Goal: Information Seeking & Learning: Learn about a topic

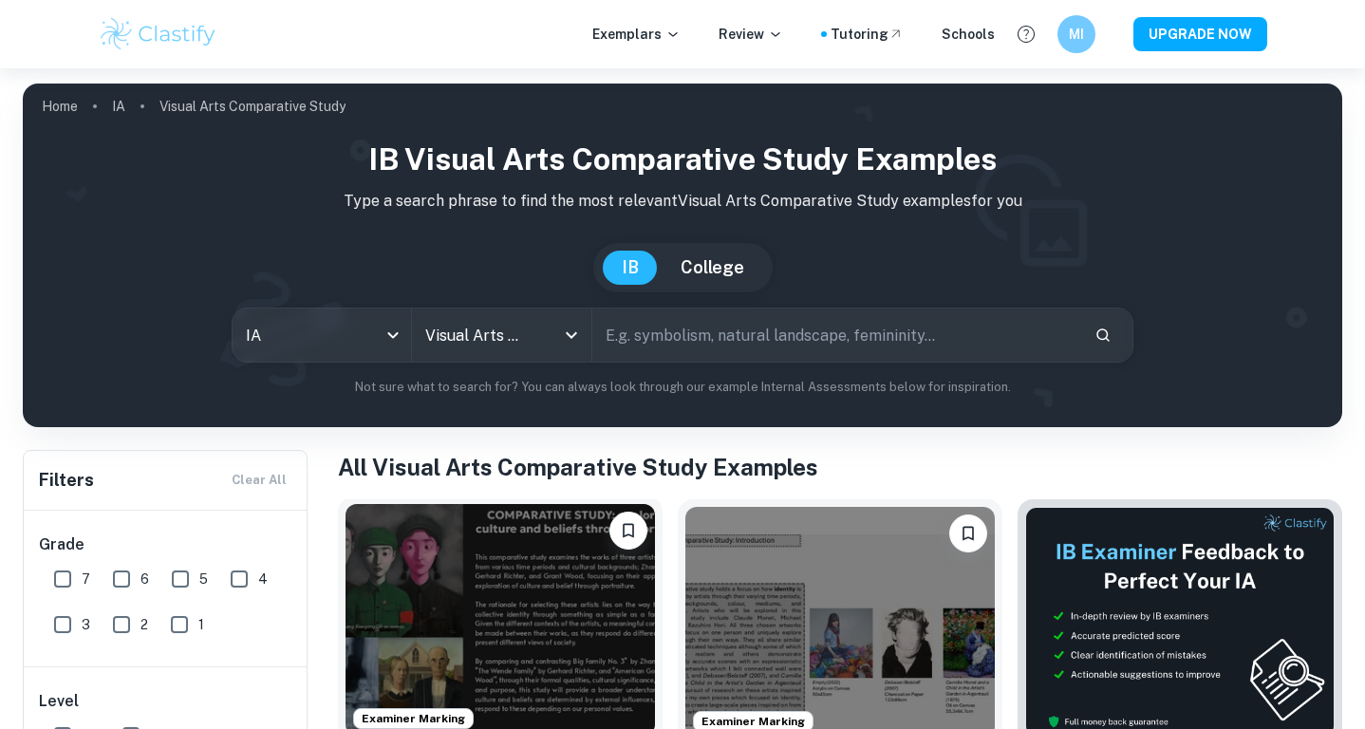
scroll to position [454, 0]
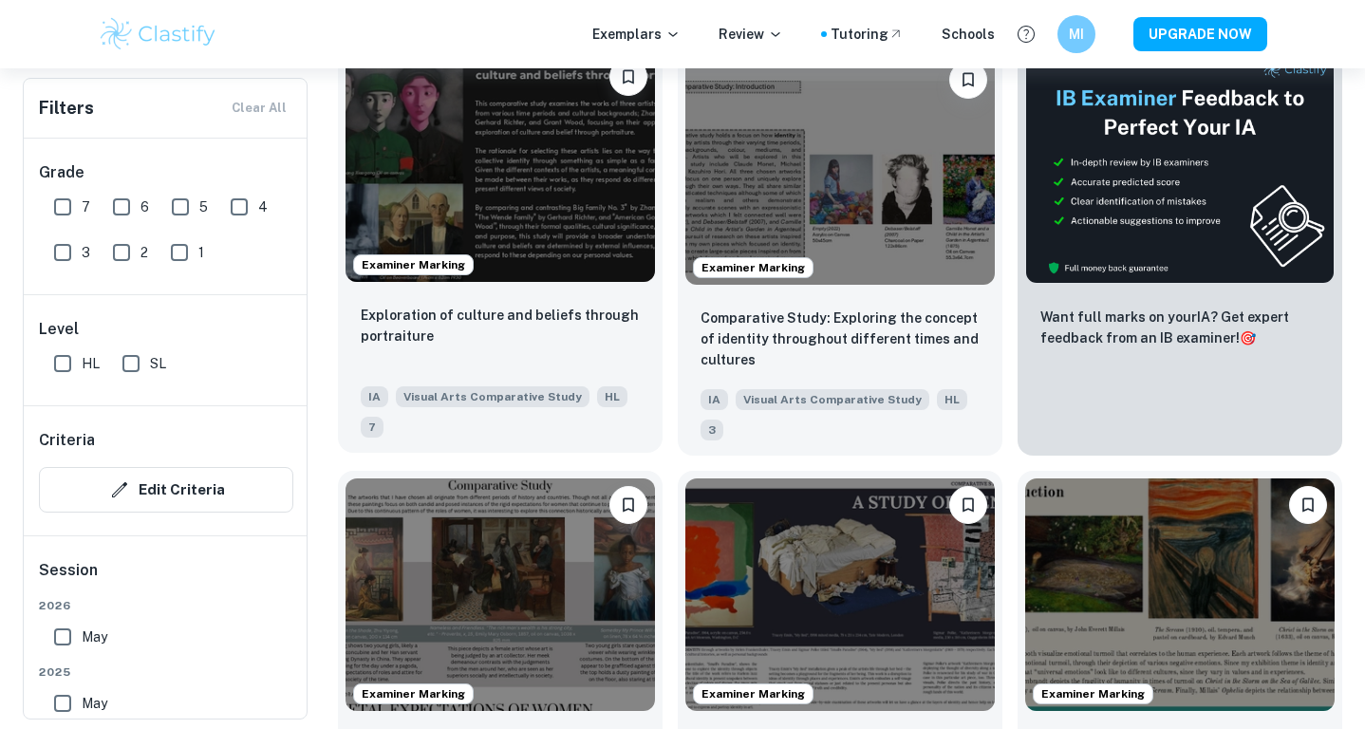
click at [543, 299] on div "Exploration of culture and beliefs through portraiture IA Visual Arts Comparati…" at bounding box center [500, 371] width 325 height 163
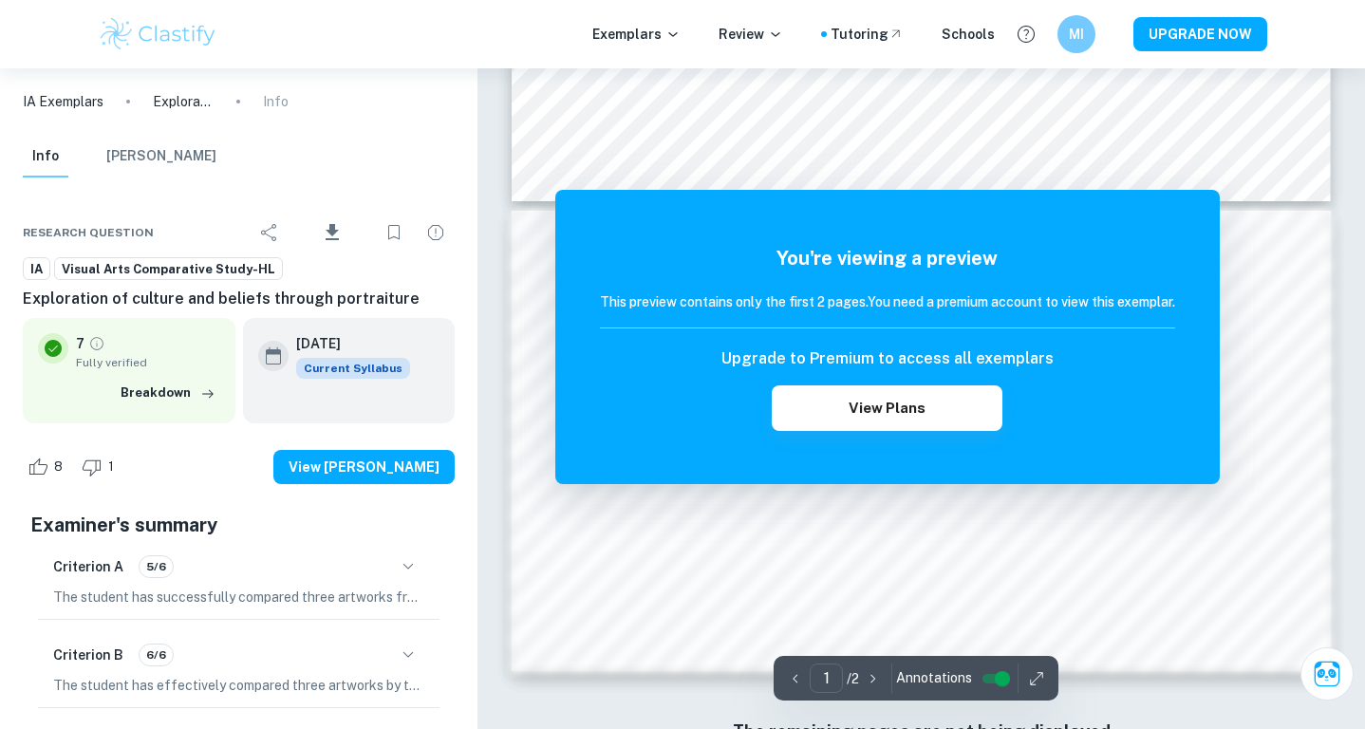
scroll to position [345, 0]
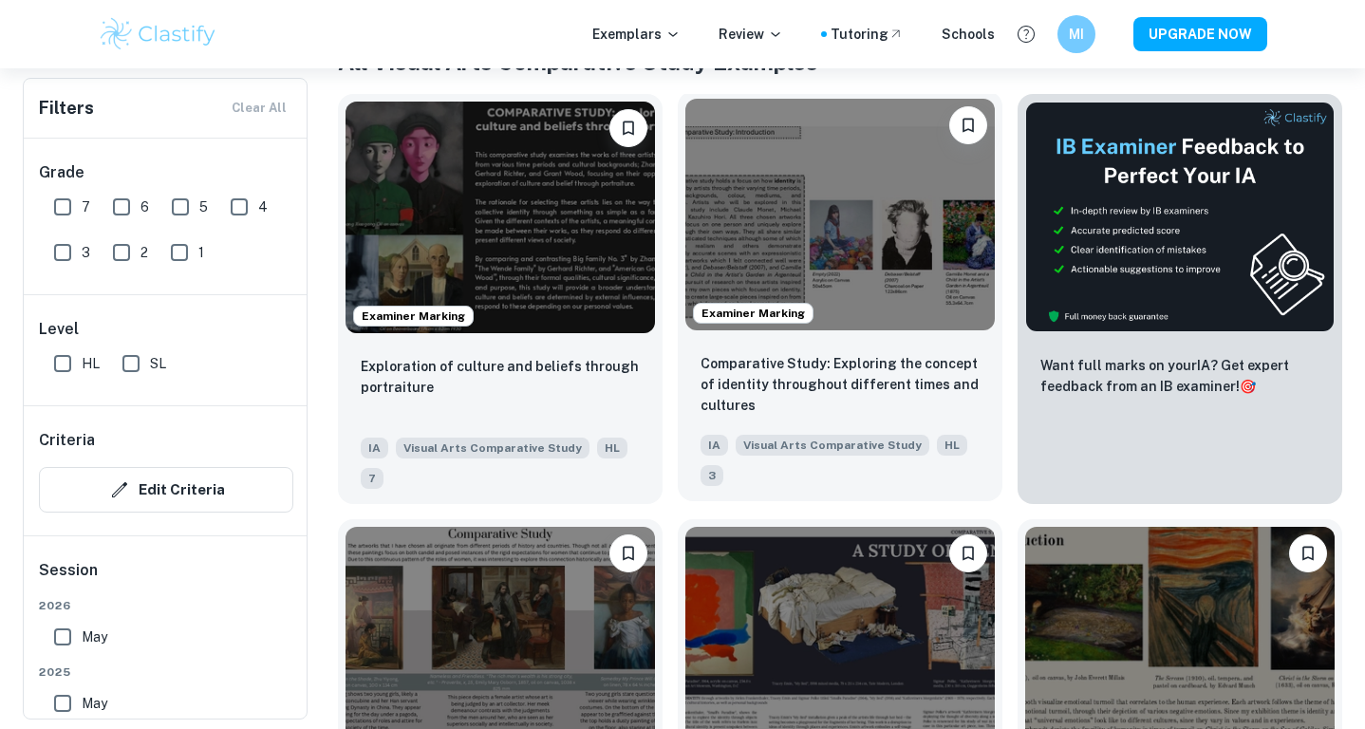
scroll to position [392, 0]
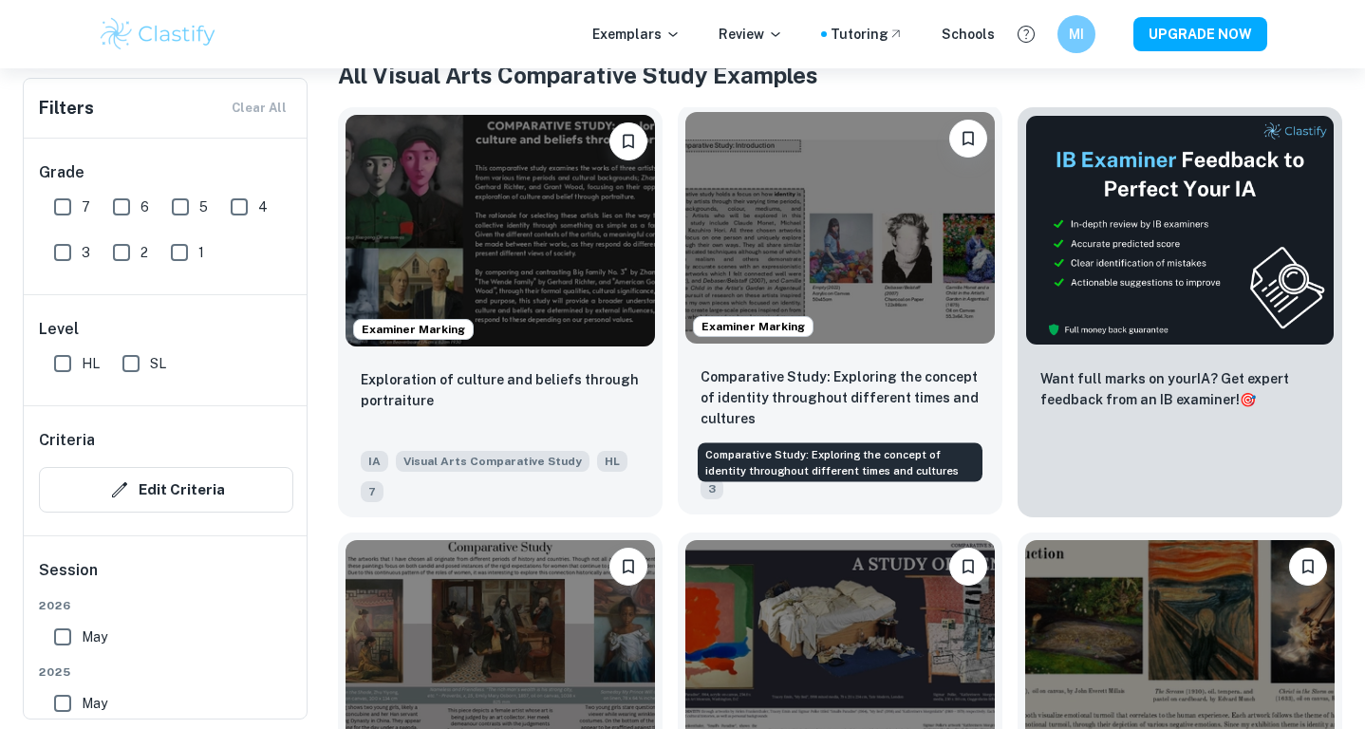
click at [795, 386] on p "Comparative Study: Exploring the concept of identity throughout different times…" at bounding box center [840, 397] width 279 height 63
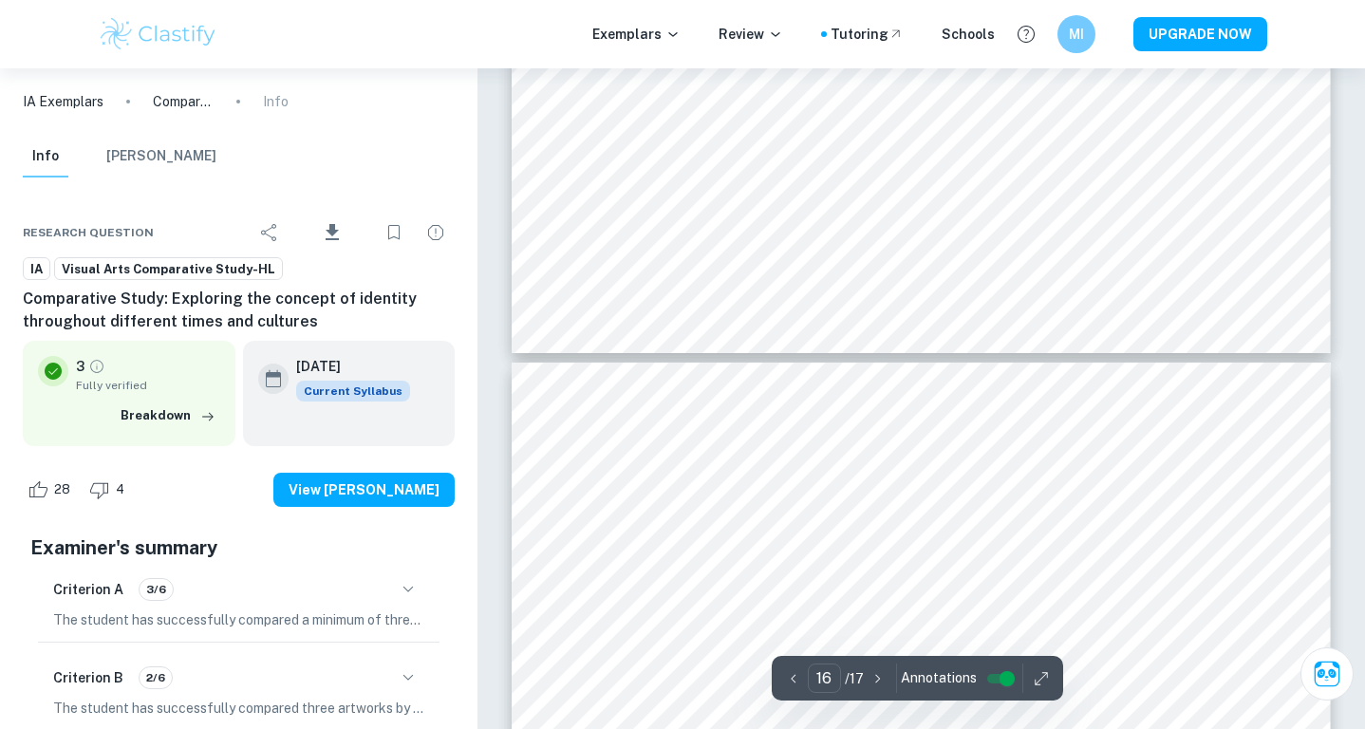
type input "15"
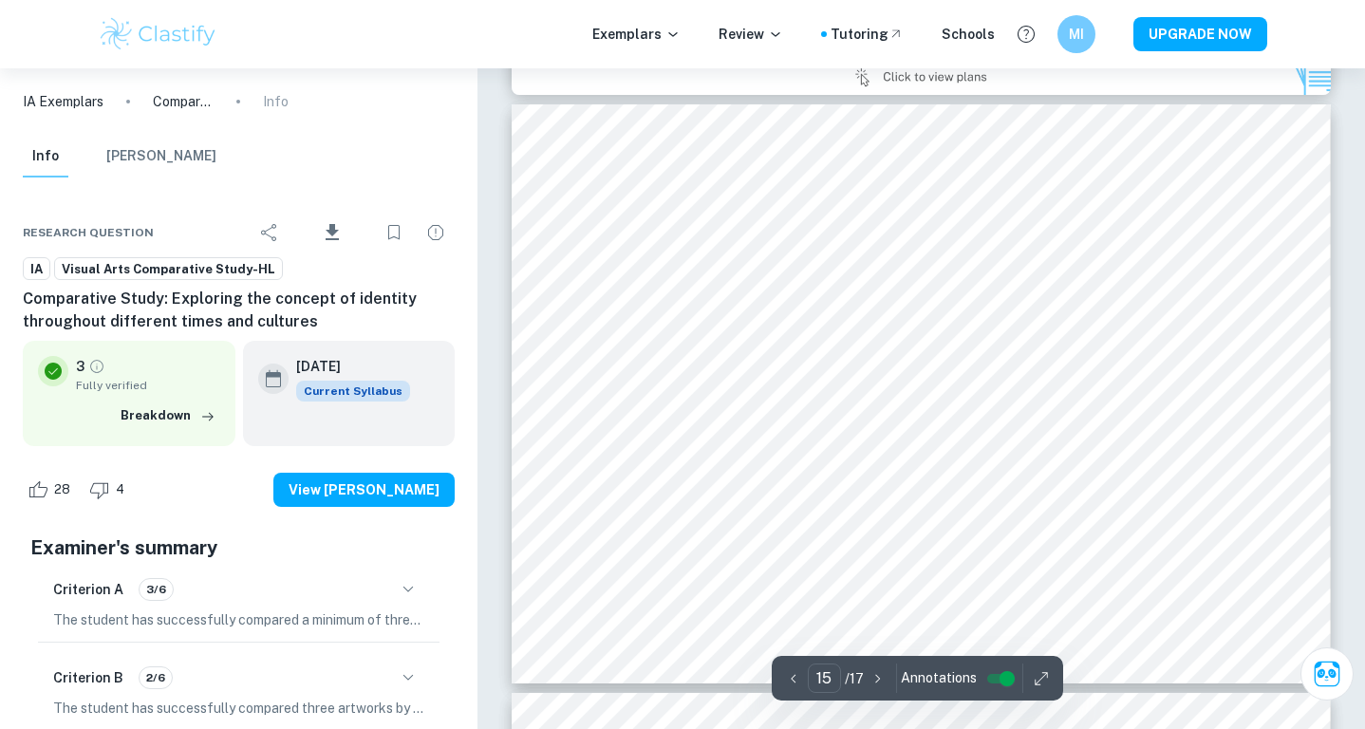
scroll to position [8679, 0]
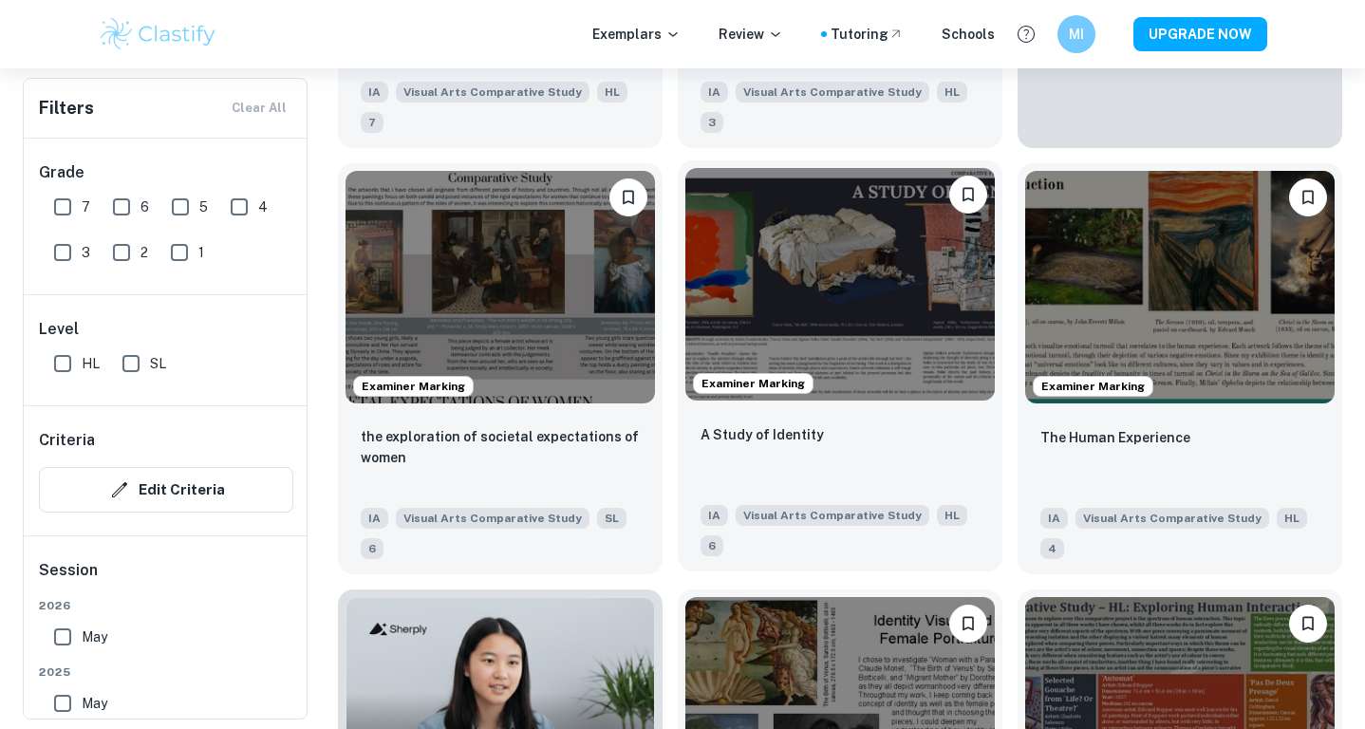
scroll to position [771, 0]
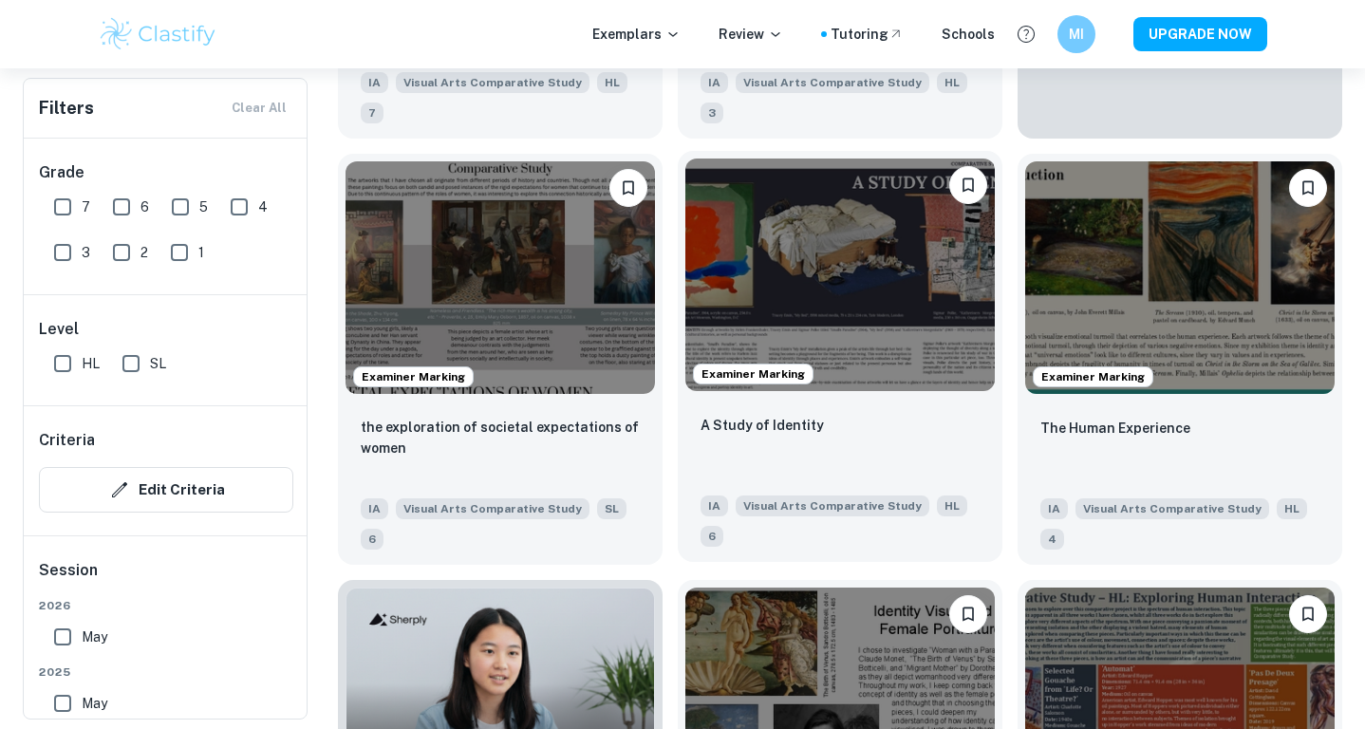
click at [838, 439] on div "A Study of Identity" at bounding box center [840, 446] width 279 height 65
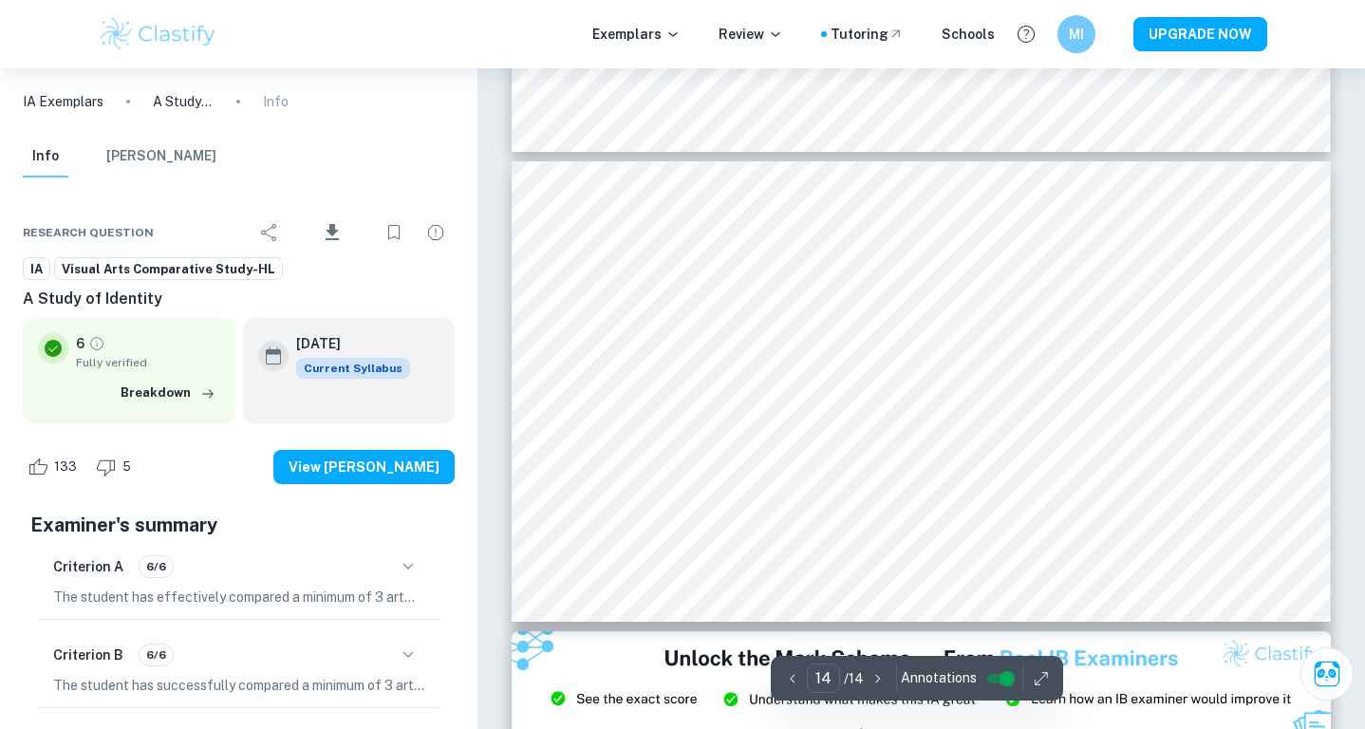
scroll to position [6430, 0]
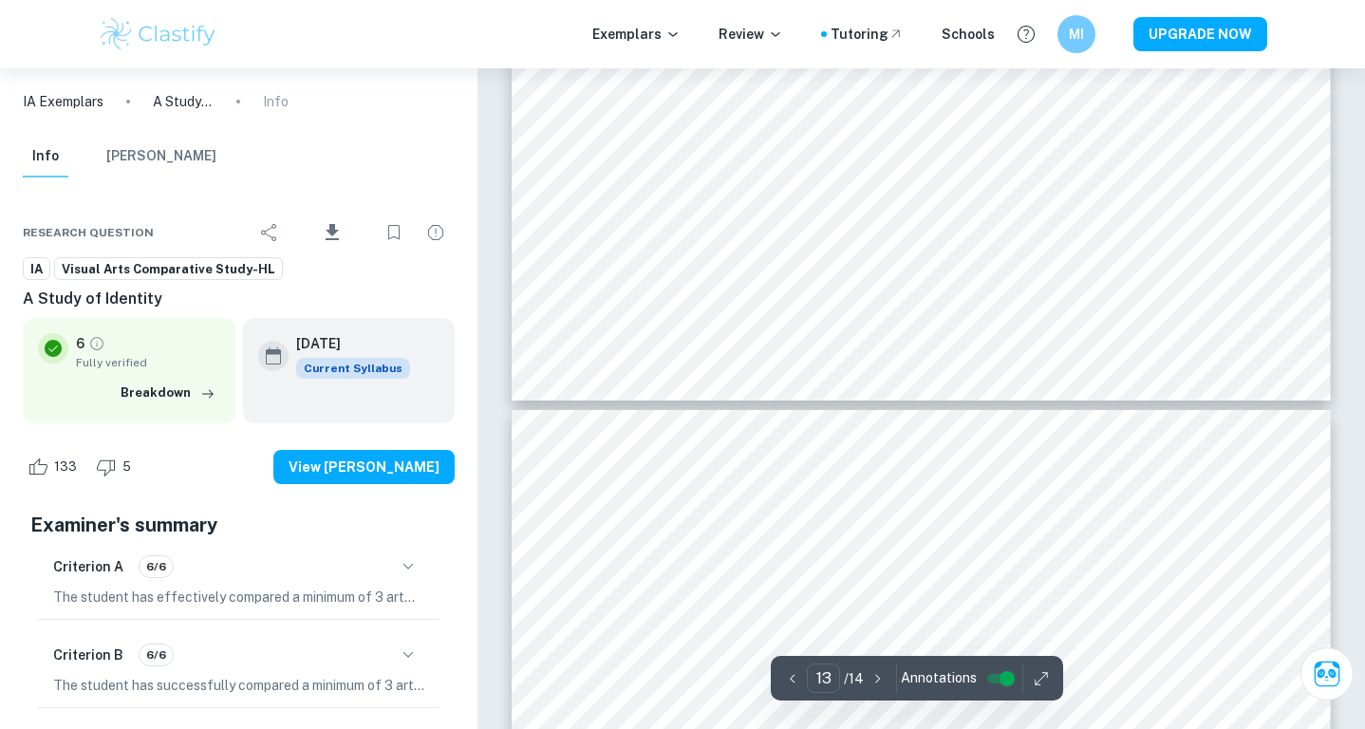
type input "14"
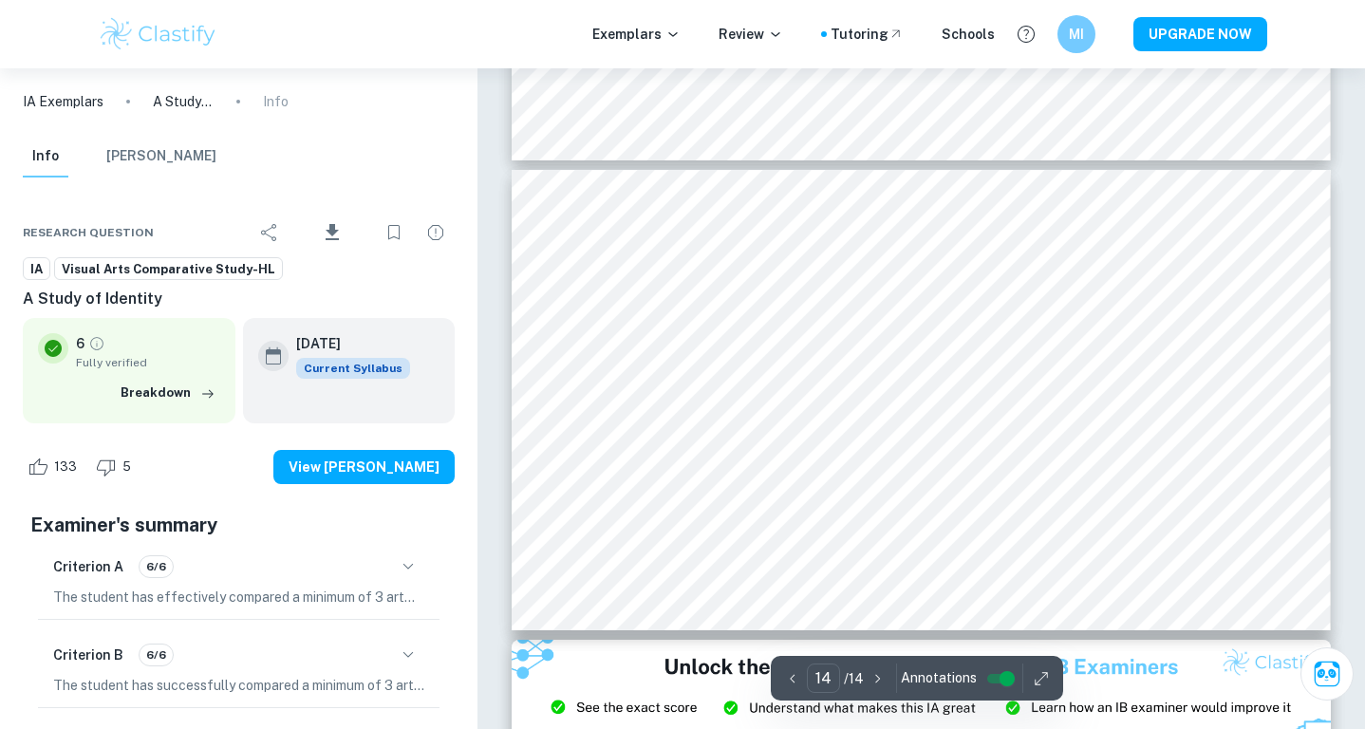
scroll to position [6426, 0]
